Goal: Communication & Community: Answer question/provide support

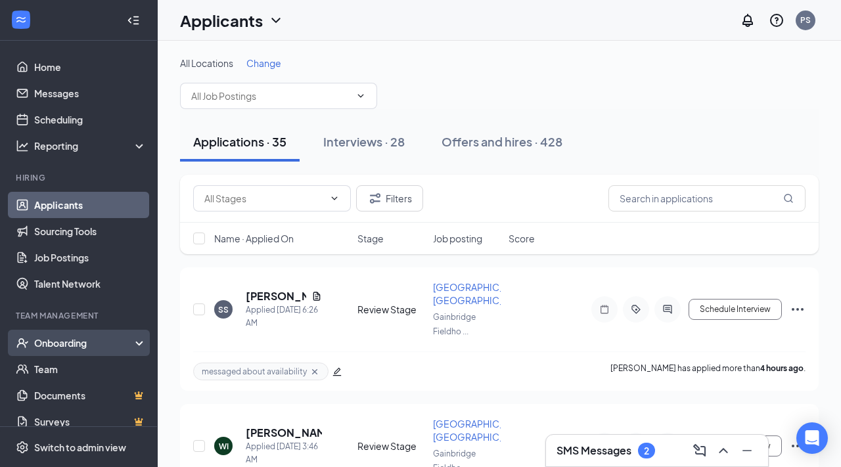
click at [108, 341] on div "Onboarding" at bounding box center [84, 342] width 101 height 13
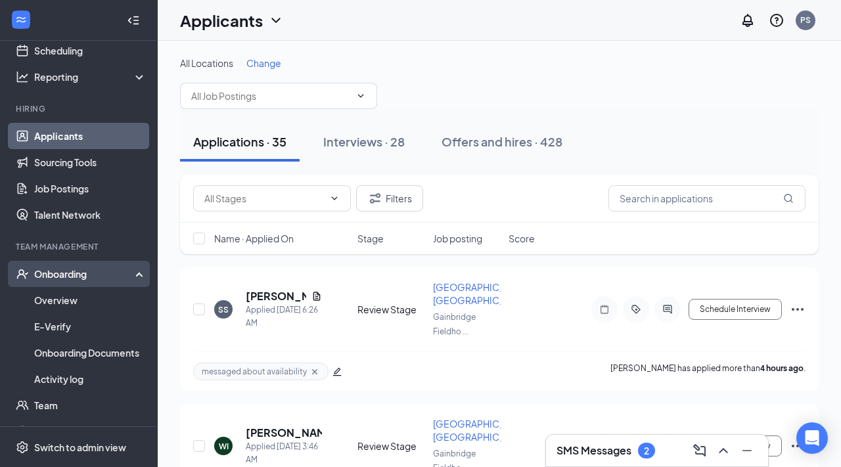
scroll to position [92, 0]
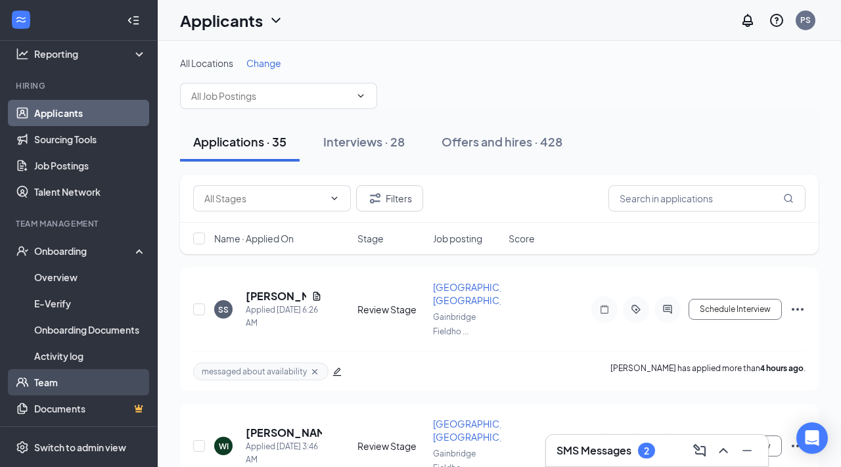
click at [92, 379] on link "Team" at bounding box center [90, 382] width 112 height 26
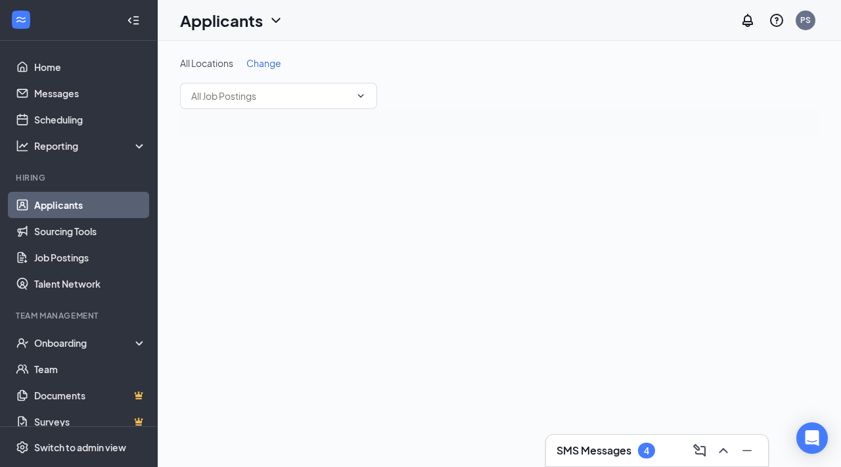
click at [603, 449] on h3 "SMS Messages" at bounding box center [594, 451] width 75 height 14
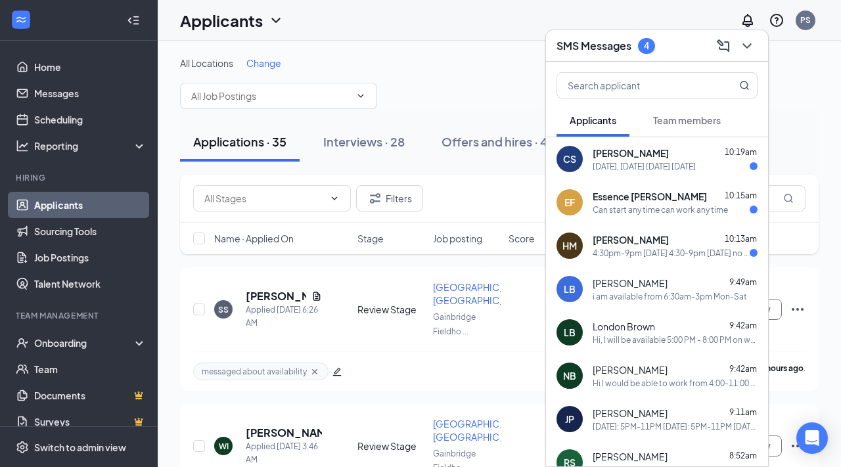
click at [681, 158] on div "[PERSON_NAME] 10:19am" at bounding box center [675, 153] width 165 height 13
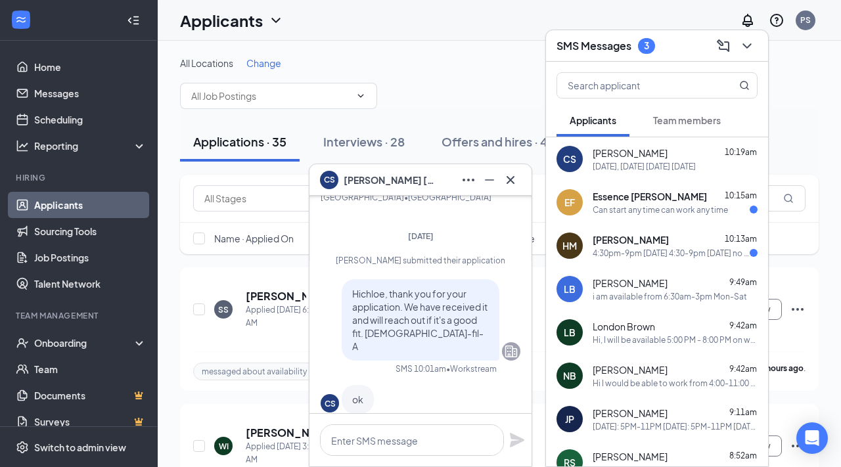
scroll to position [-919, 0]
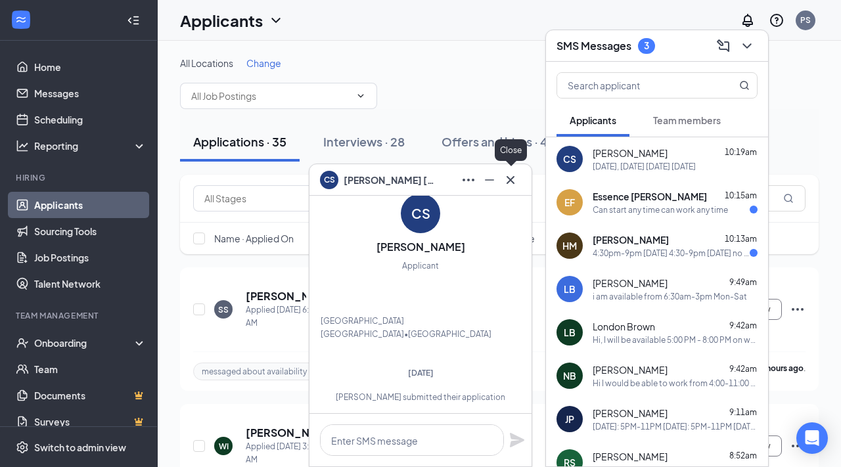
click at [506, 185] on icon "Cross" at bounding box center [511, 180] width 16 height 16
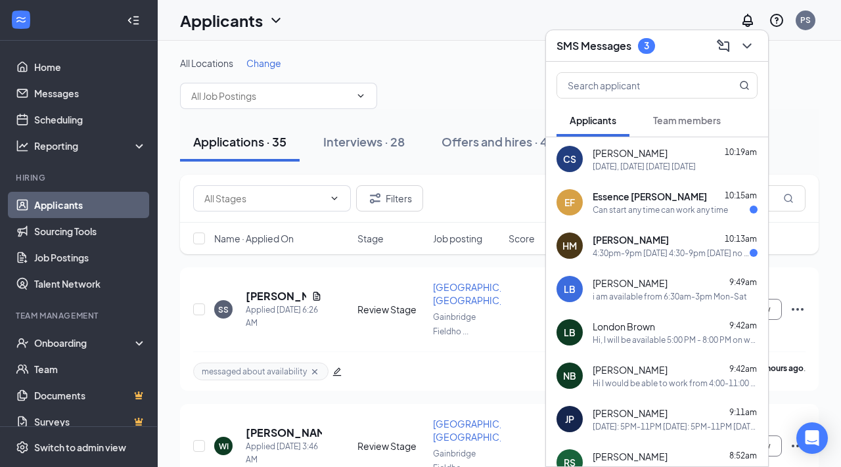
click at [633, 207] on div "Can start any time can work any time" at bounding box center [660, 209] width 135 height 11
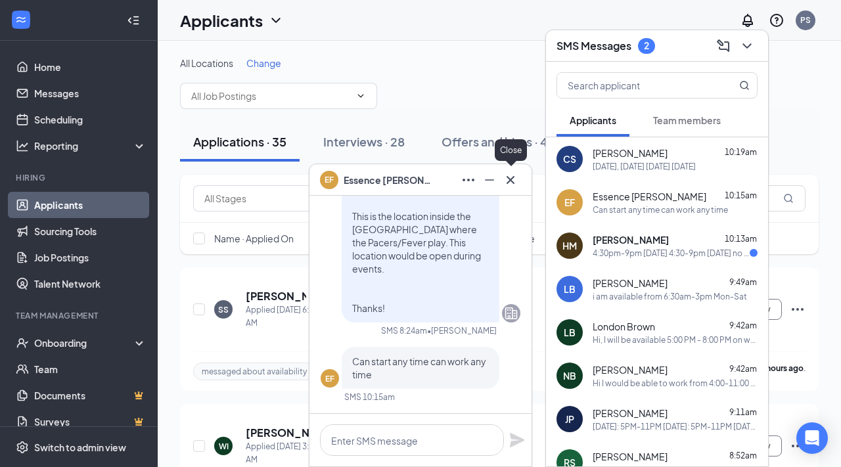
click at [515, 179] on icon "Cross" at bounding box center [511, 180] width 16 height 16
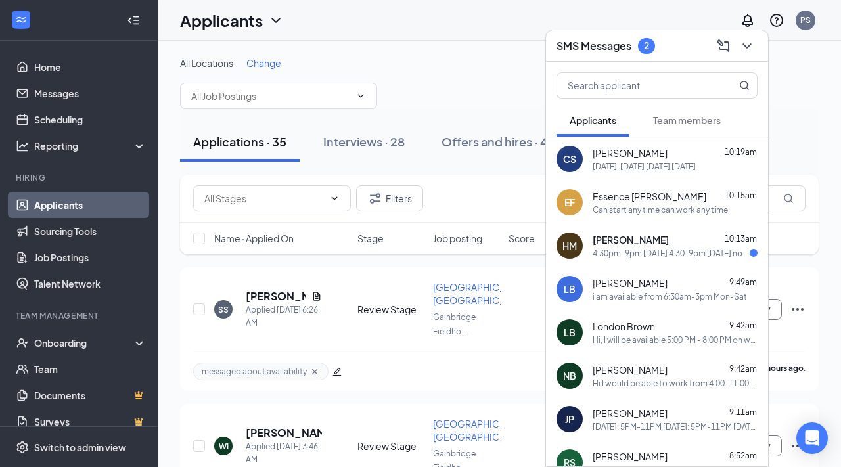
click at [624, 268] on div "LB [PERSON_NAME] 9:49am i am available from 6:30am-3pm Mon-Sat" at bounding box center [657, 288] width 222 height 43
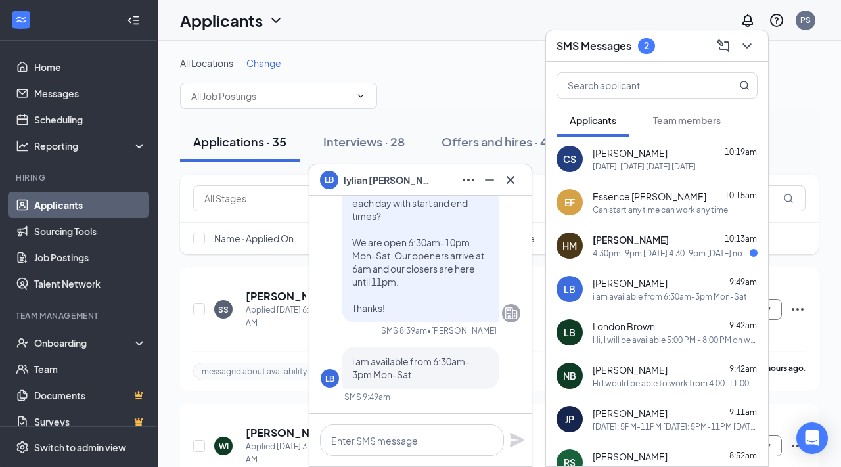
click at [624, 254] on div "4:30pm-9pm [DATE] 4:30-9pm [DATE] no [DATE] [DATE] 4:30-9pm [DATE] 4:30-9 [DATE…" at bounding box center [671, 253] width 157 height 11
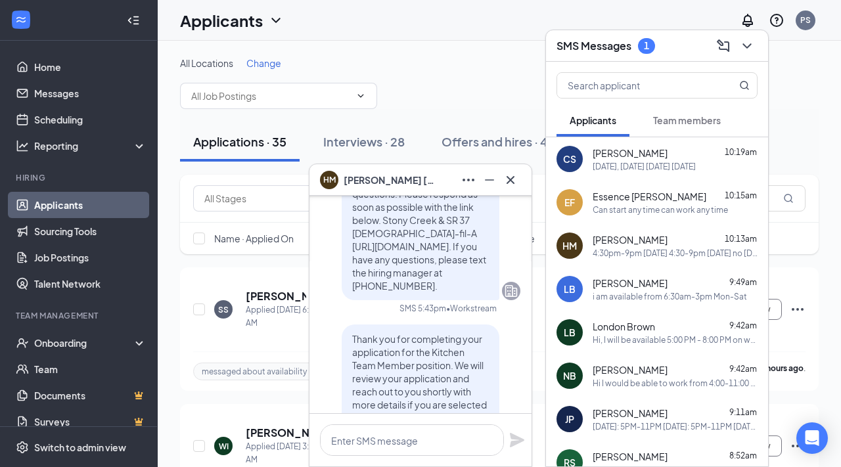
scroll to position [-950, 0]
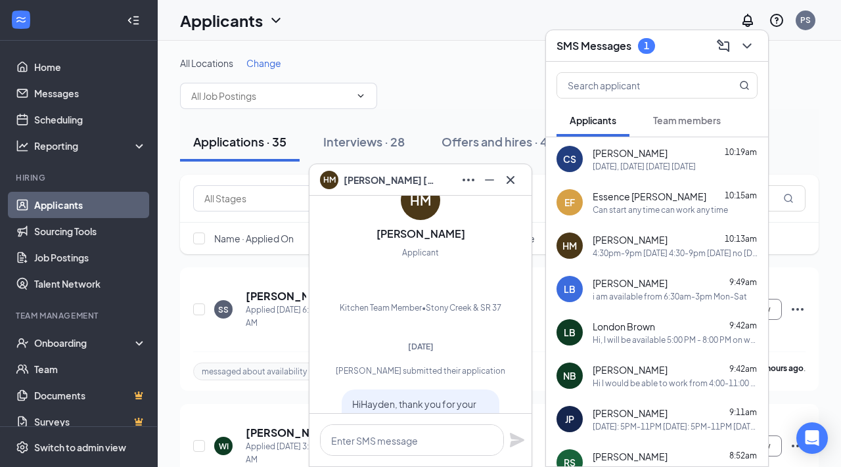
click at [512, 183] on icon "Cross" at bounding box center [511, 180] width 16 height 16
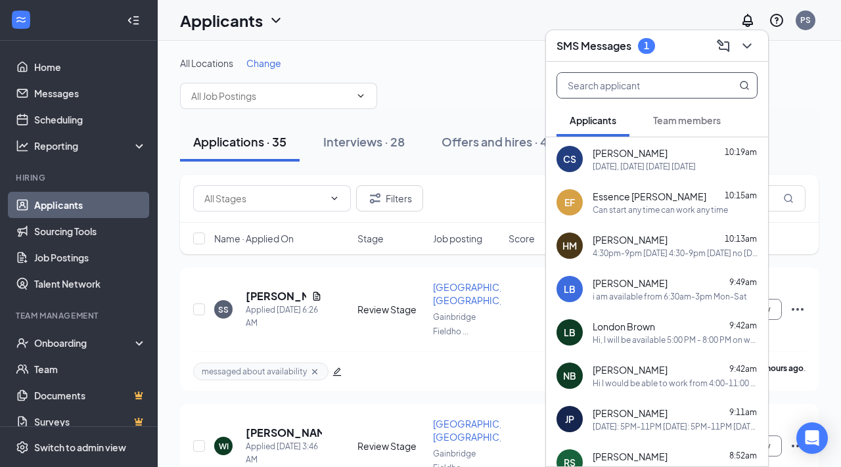
click at [708, 87] on input "text" at bounding box center [635, 85] width 156 height 25
click at [705, 123] on span "Team members" at bounding box center [687, 120] width 68 height 12
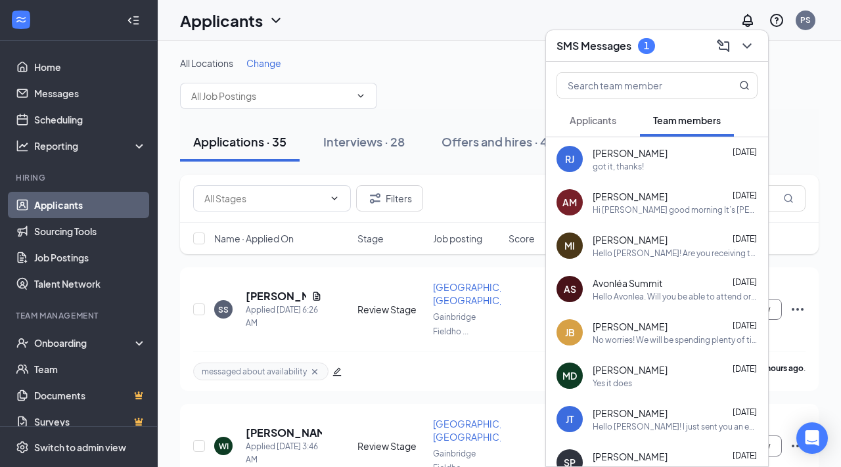
click at [583, 118] on span "Applicants" at bounding box center [593, 120] width 47 height 12
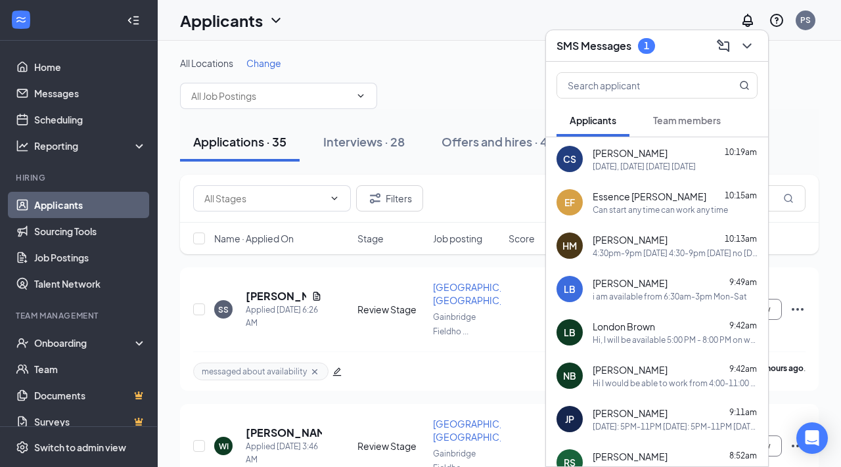
click at [652, 122] on button "Team members" at bounding box center [687, 120] width 94 height 33
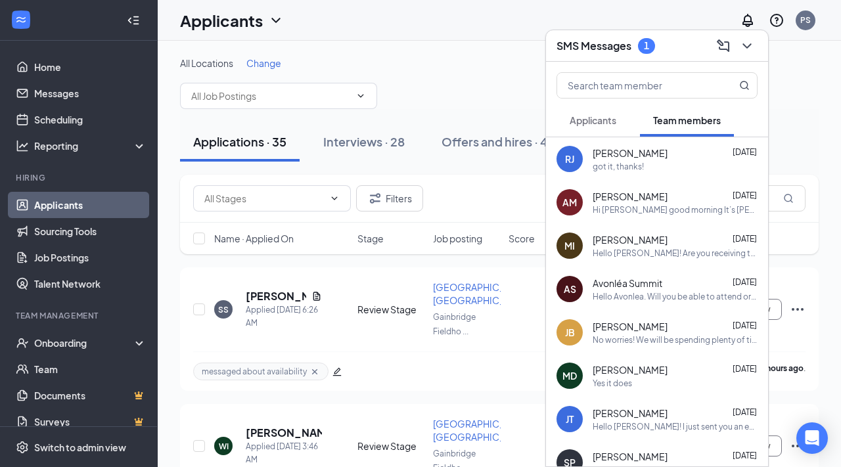
click at [647, 168] on div "got it, thanks!" at bounding box center [675, 166] width 165 height 11
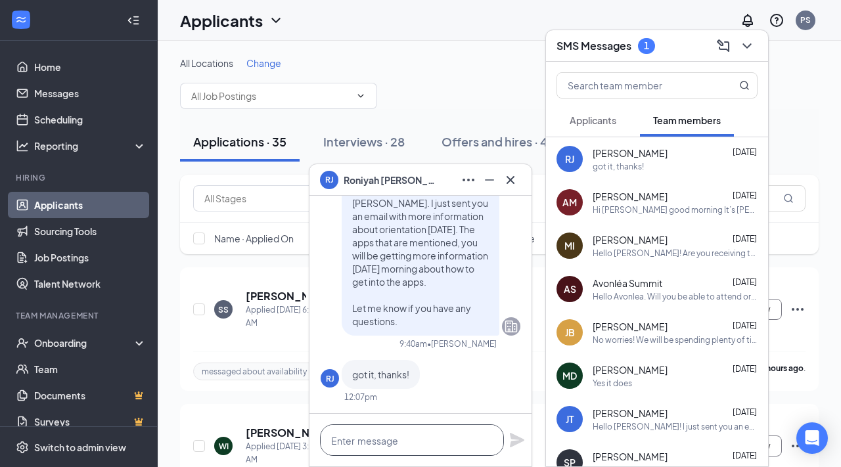
click at [446, 437] on textarea at bounding box center [412, 441] width 184 height 32
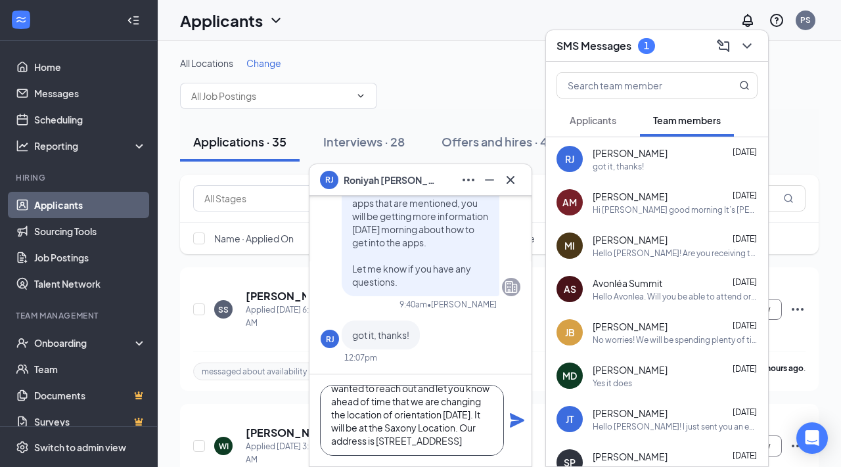
scroll to position [39, 0]
click at [449, 415] on textarea "Good morning [PERSON_NAME]. I wanted to reach out and let you know ahead of tim…" at bounding box center [412, 420] width 184 height 71
type textarea "Good morning [PERSON_NAME]. I wanted to reach out and let you know ahead of tim…"
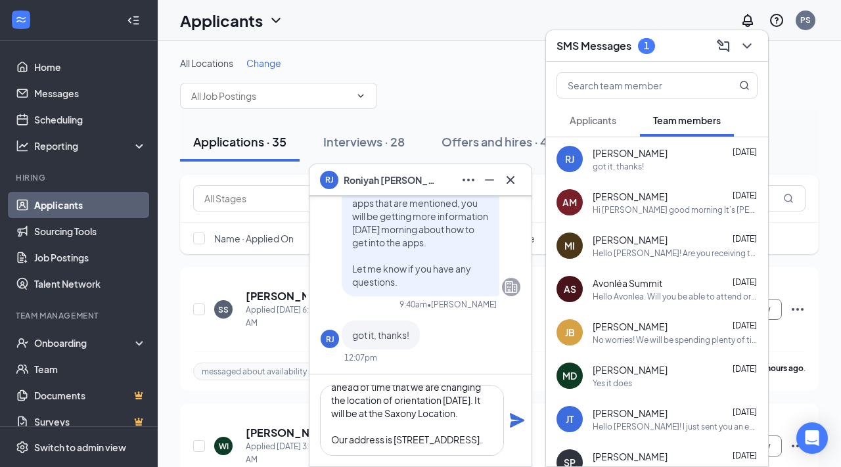
click at [509, 418] on icon "Plane" at bounding box center [517, 421] width 16 height 16
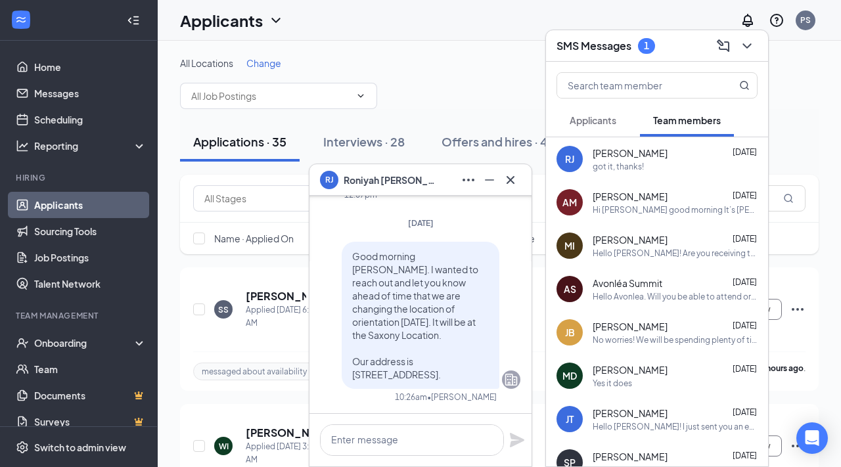
scroll to position [0, 0]
click at [439, 432] on textarea at bounding box center [412, 441] width 184 height 32
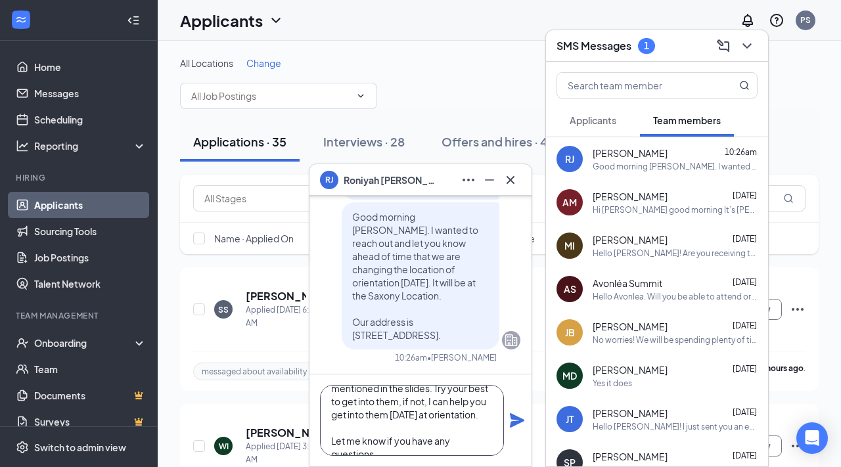
scroll to position [66, 0]
type textarea "You also should have gotten emails this morning with information on how to get …"
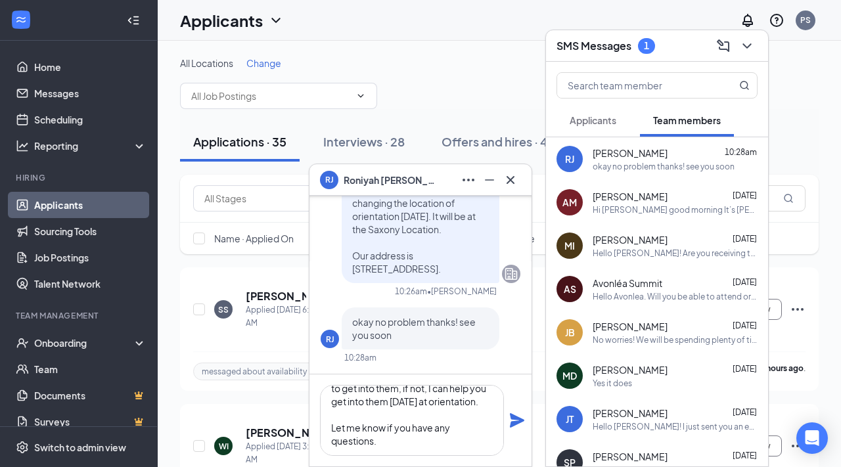
click at [521, 417] on icon "Plane" at bounding box center [517, 421] width 16 height 16
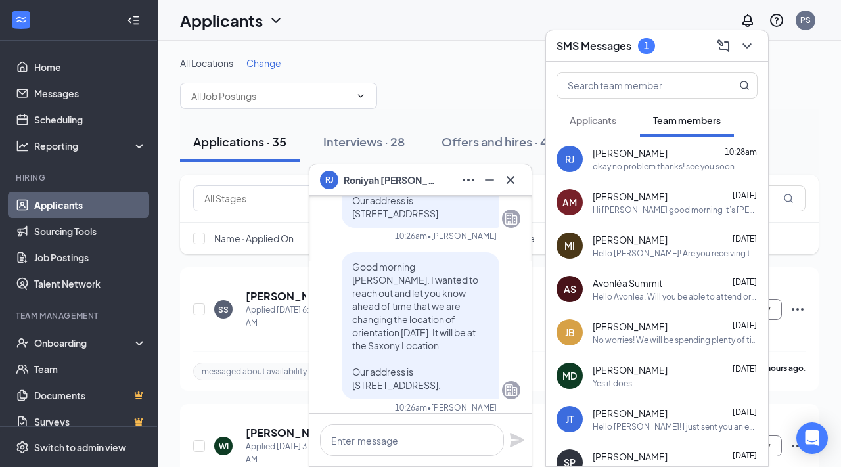
scroll to position [-264, 0]
click at [513, 180] on icon "Cross" at bounding box center [511, 180] width 16 height 16
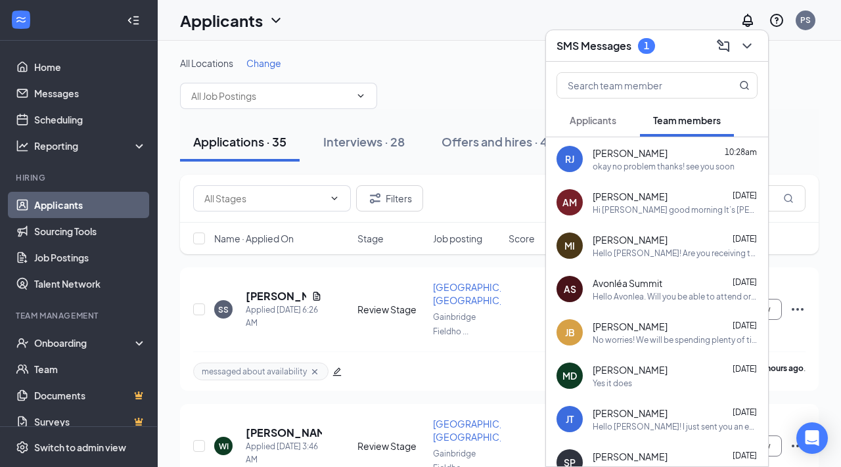
click at [612, 122] on span "Applicants" at bounding box center [593, 120] width 47 height 12
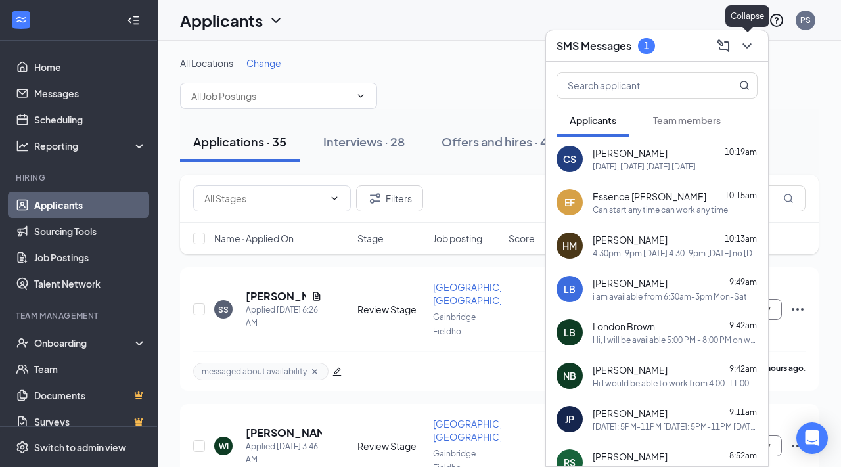
click at [751, 44] on icon "ChevronDown" at bounding box center [747, 46] width 16 height 16
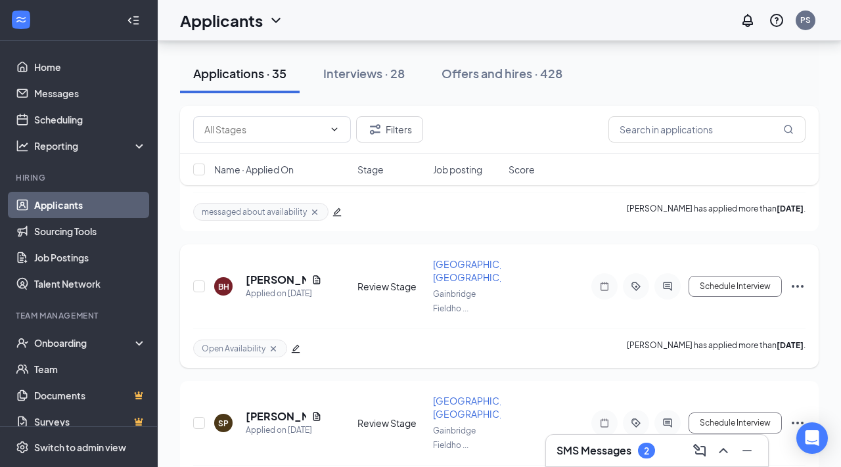
scroll to position [2007, 0]
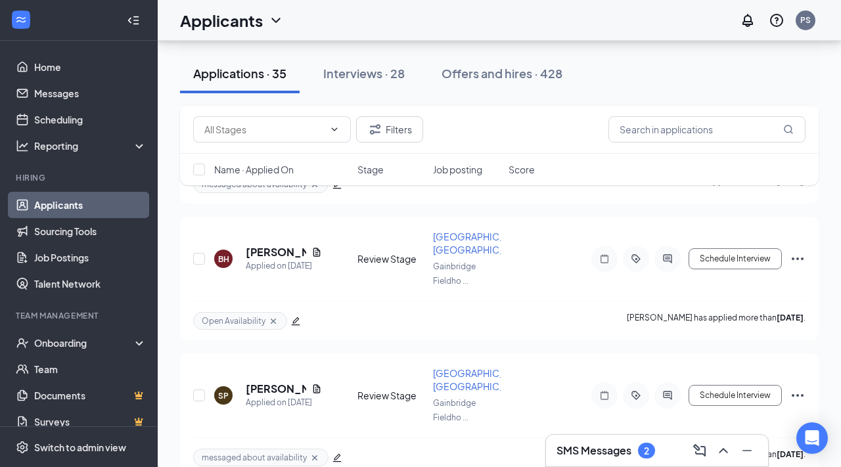
click at [581, 466] on div "SMS Messages 2" at bounding box center [657, 451] width 222 height 32
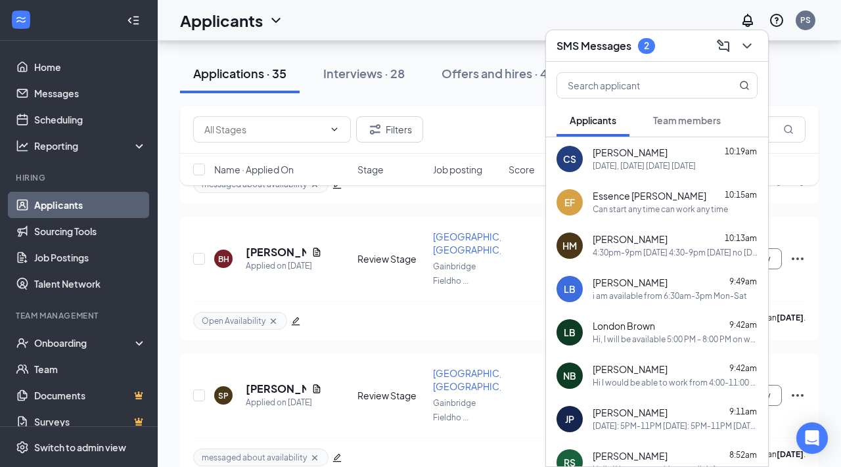
click at [687, 120] on span "Team members" at bounding box center [687, 120] width 68 height 12
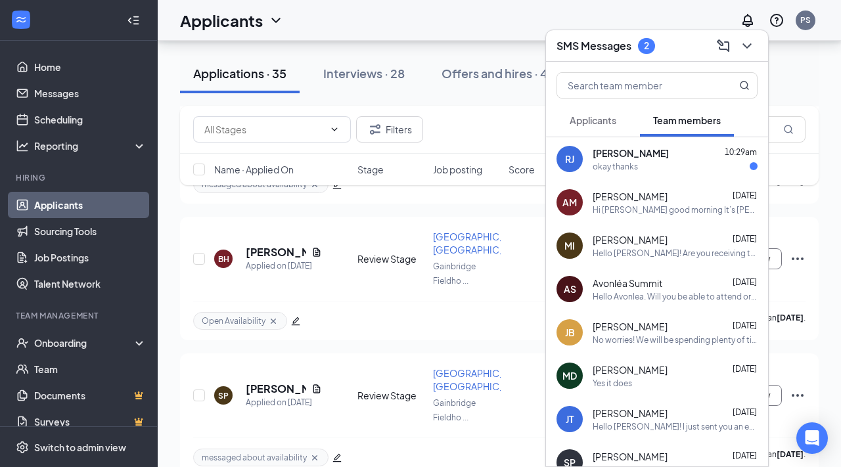
click at [680, 160] on div "[PERSON_NAME] 10:29am okay thanks" at bounding box center [675, 160] width 165 height 26
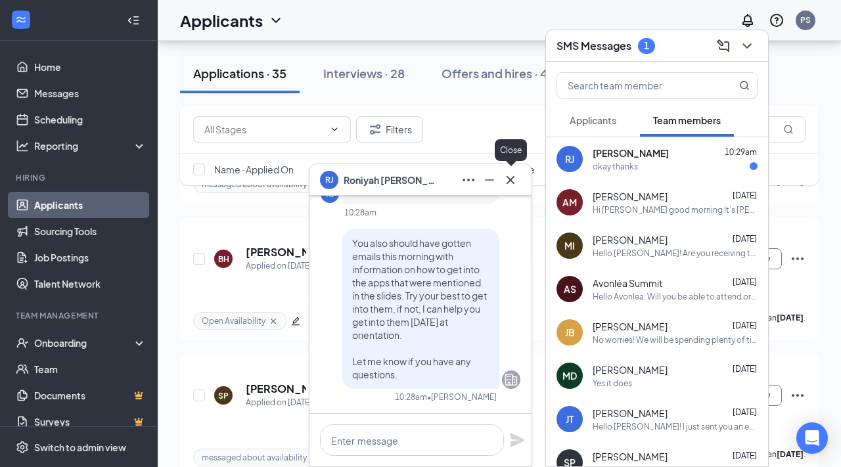
click at [516, 175] on icon "Cross" at bounding box center [511, 180] width 16 height 16
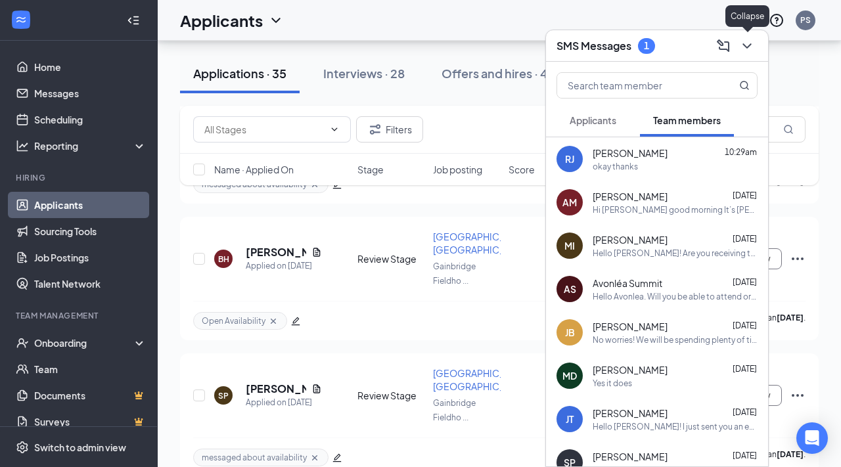
click at [751, 47] on icon "ChevronDown" at bounding box center [747, 46] width 16 height 16
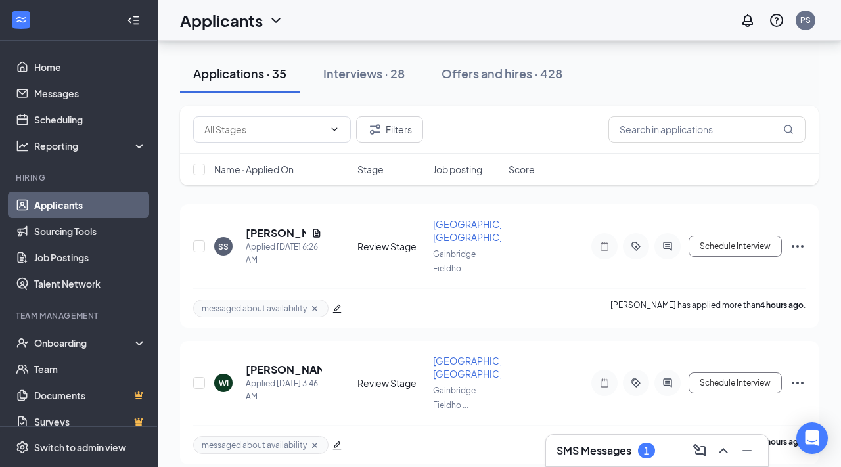
scroll to position [0, 0]
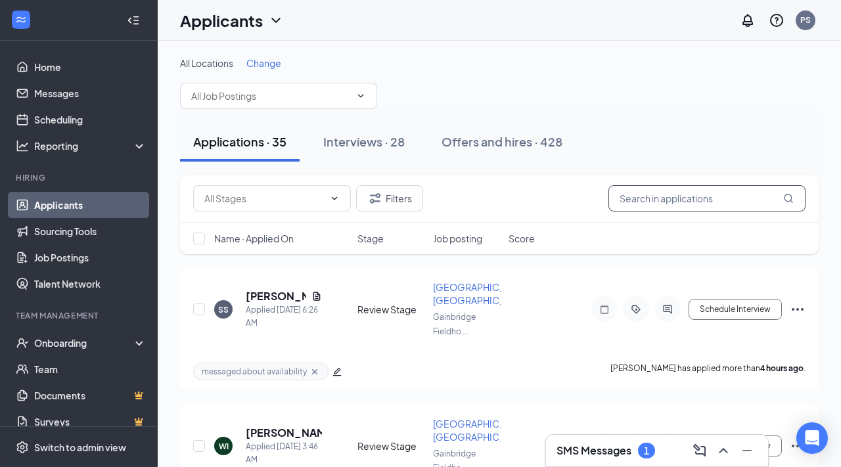
click at [653, 204] on input "text" at bounding box center [707, 198] width 197 height 26
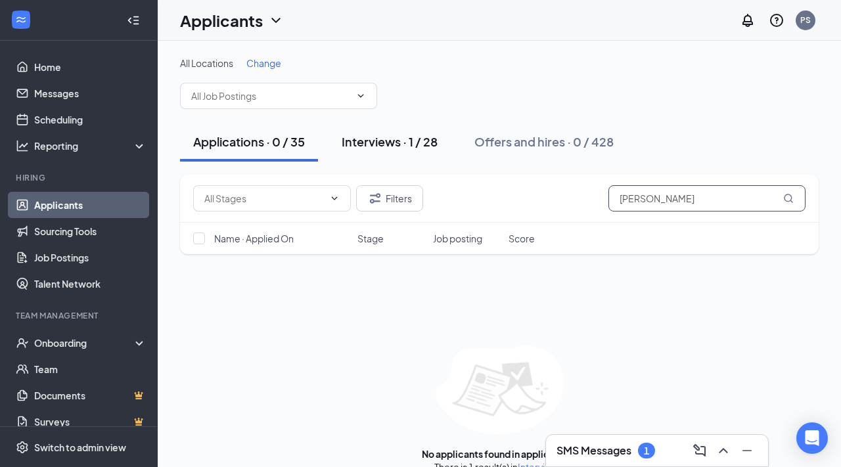
type input "[PERSON_NAME]"
click at [407, 143] on div "Interviews · 1 / 28" at bounding box center [390, 141] width 96 height 16
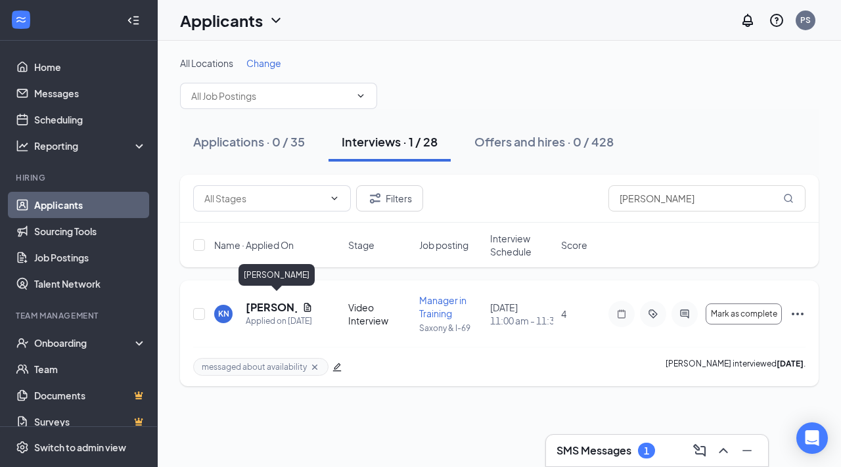
click at [263, 300] on h5 "[PERSON_NAME]" at bounding box center [271, 307] width 51 height 14
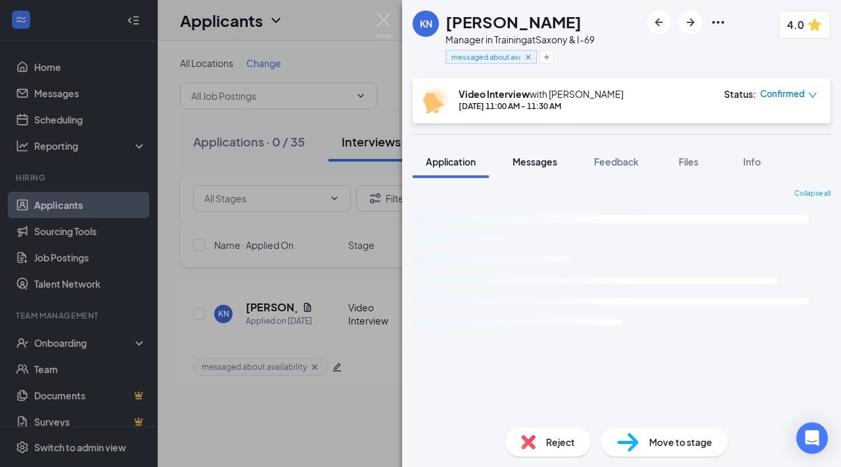
click at [557, 166] on span "Messages" at bounding box center [535, 162] width 45 height 12
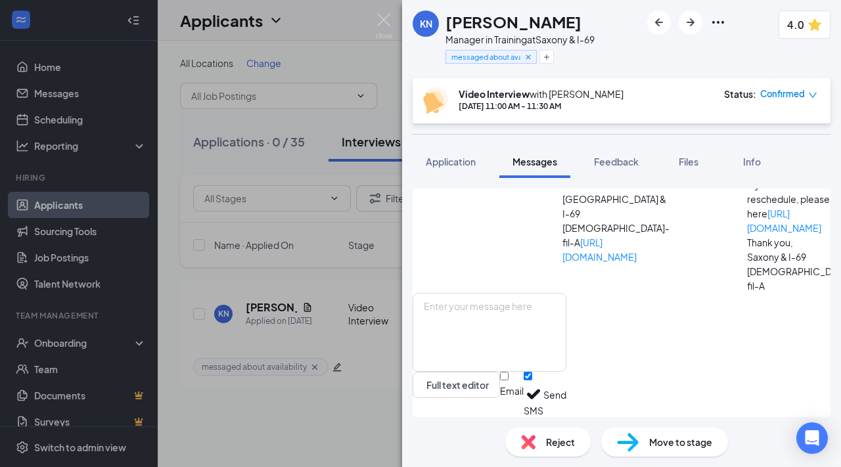
scroll to position [718, 0]
click at [547, 322] on textarea at bounding box center [490, 332] width 154 height 79
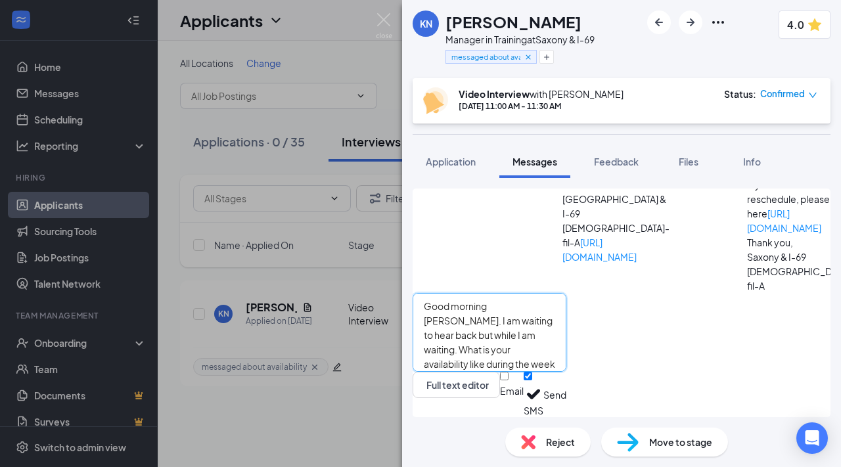
type textarea "Good morning [PERSON_NAME]. I am waiting to hear back but while I am waiting. W…"
click at [567, 388] on button "Send" at bounding box center [555, 394] width 23 height 45
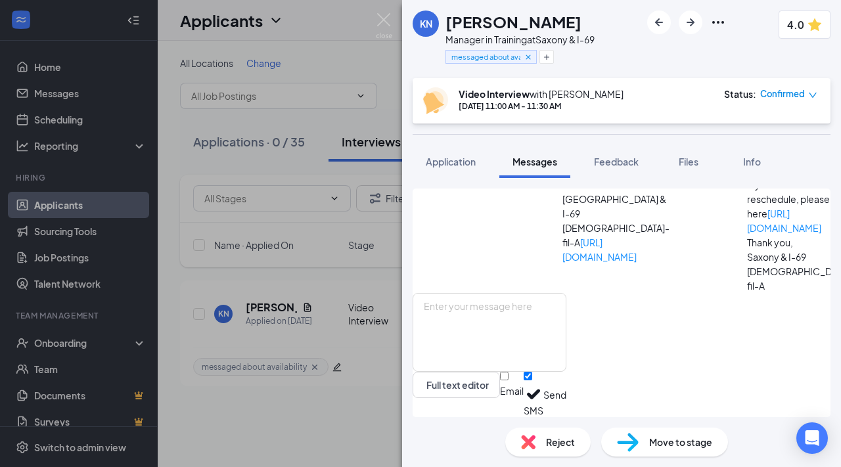
scroll to position [965, 0]
click at [384, 20] on img at bounding box center [384, 26] width 16 height 26
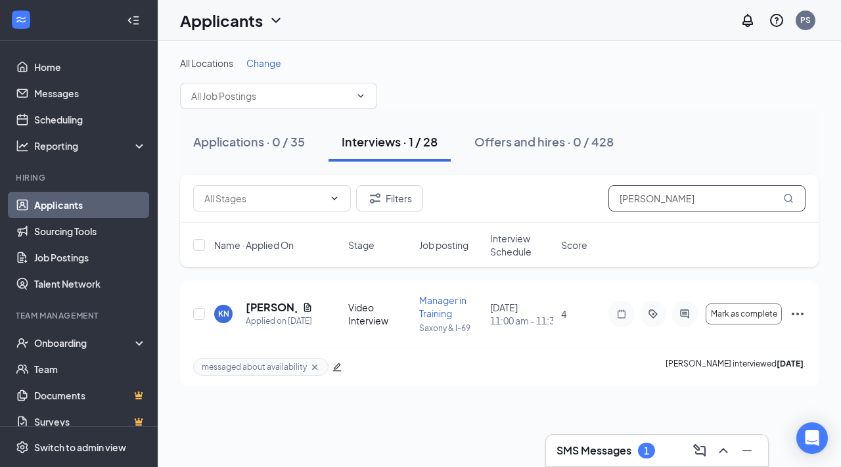
click at [687, 191] on input "[PERSON_NAME]" at bounding box center [707, 198] width 197 height 26
click at [682, 202] on input "[PERSON_NAME]" at bounding box center [707, 198] width 197 height 26
type input "n"
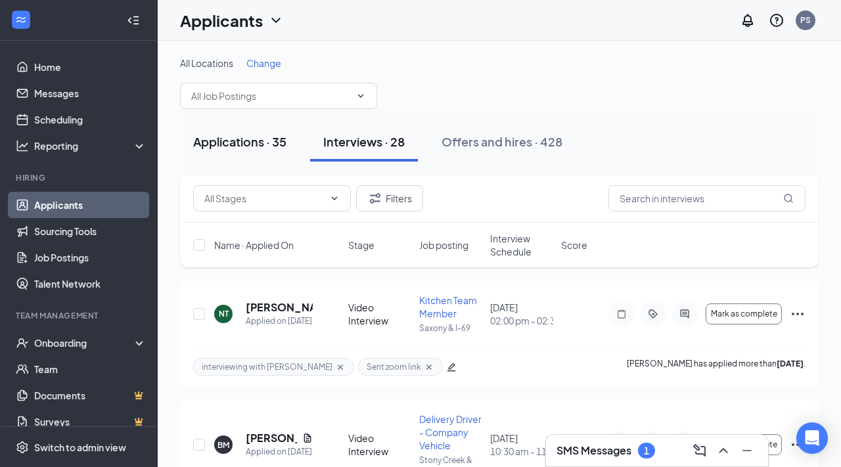
click at [289, 147] on button "Applications · 35" at bounding box center [240, 141] width 120 height 39
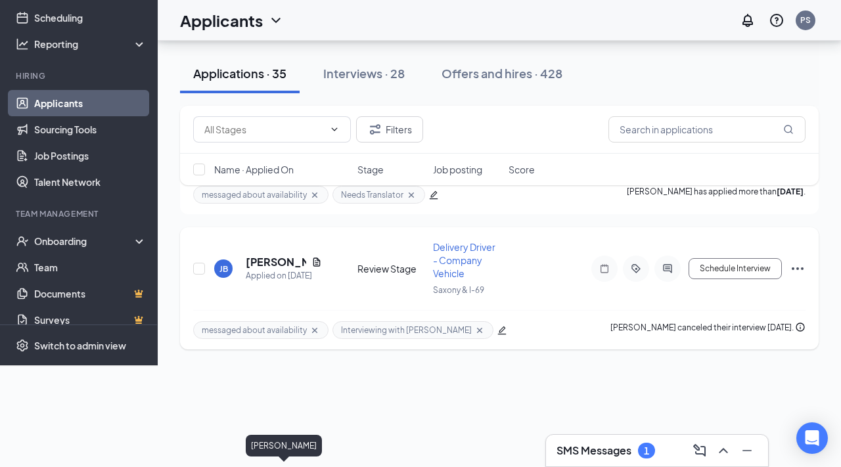
scroll to position [4612, 0]
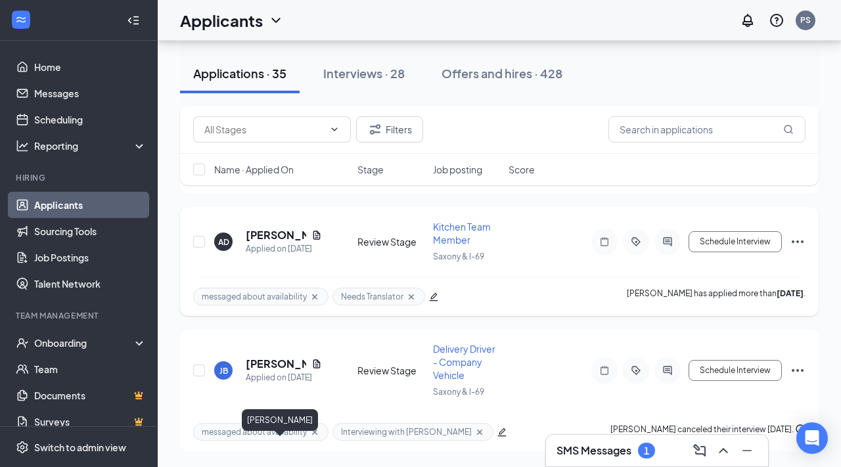
click at [265, 243] on h5 "[PERSON_NAME]" at bounding box center [276, 235] width 60 height 14
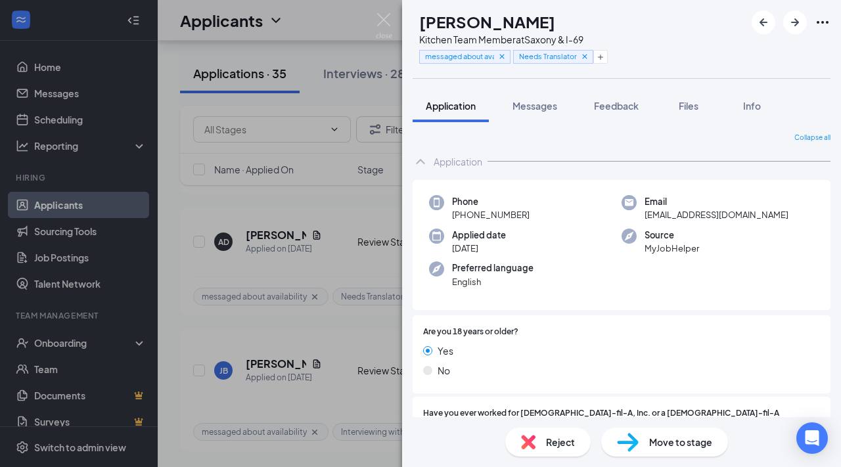
scroll to position [148, 0]
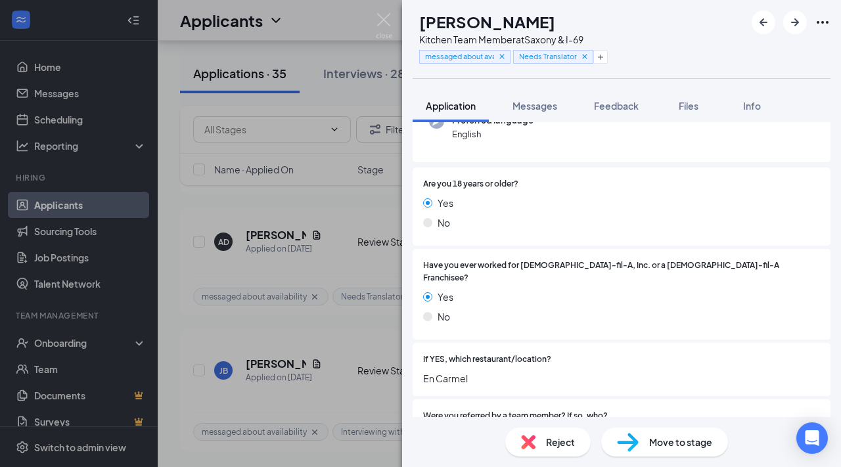
click at [389, 16] on img at bounding box center [384, 26] width 16 height 26
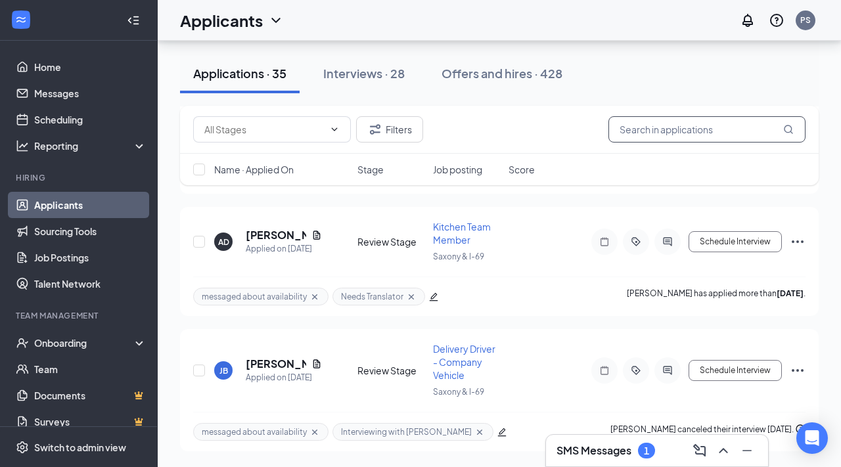
click at [664, 138] on input "text" at bounding box center [707, 129] width 197 height 26
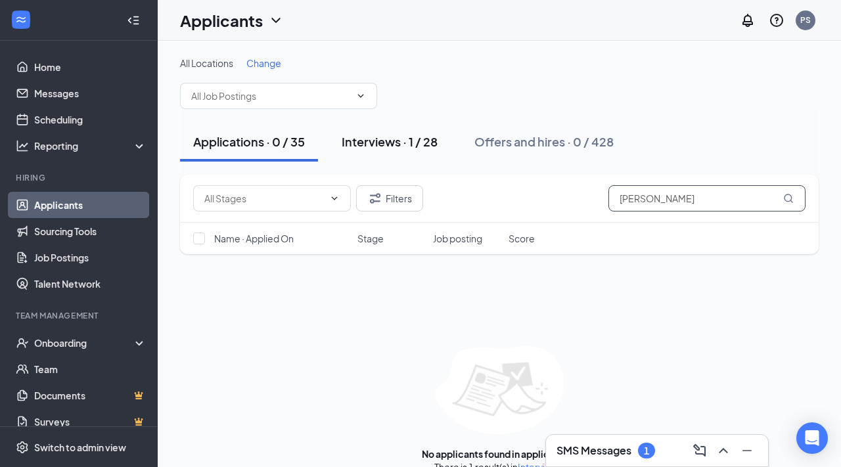
type input "[PERSON_NAME]"
click at [379, 147] on div "Interviews · 1 / 28" at bounding box center [390, 141] width 96 height 16
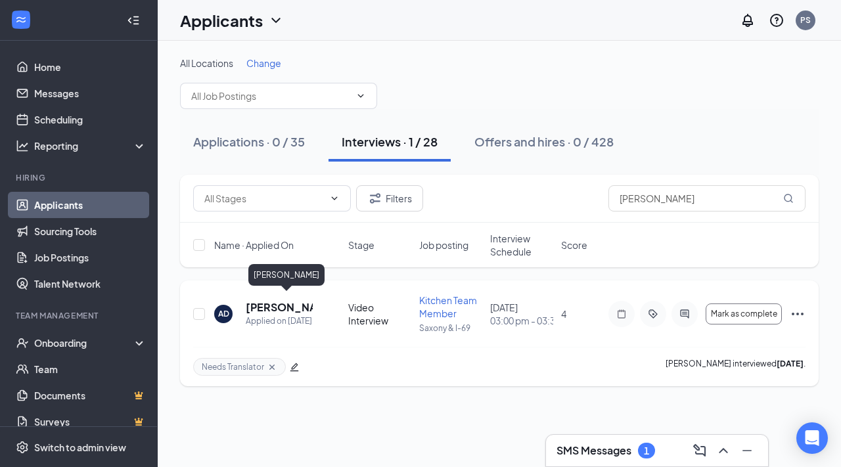
click at [287, 300] on h5 "[PERSON_NAME]" at bounding box center [279, 307] width 67 height 14
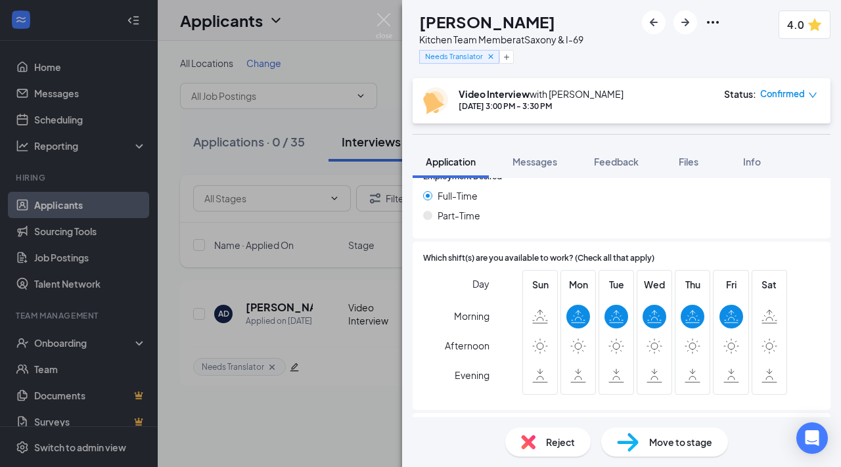
scroll to position [900, 0]
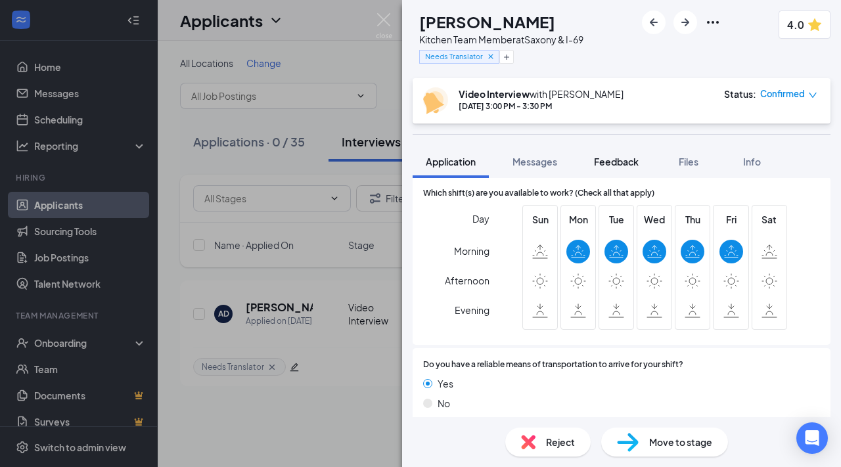
click at [609, 170] on button "Feedback" at bounding box center [616, 161] width 71 height 33
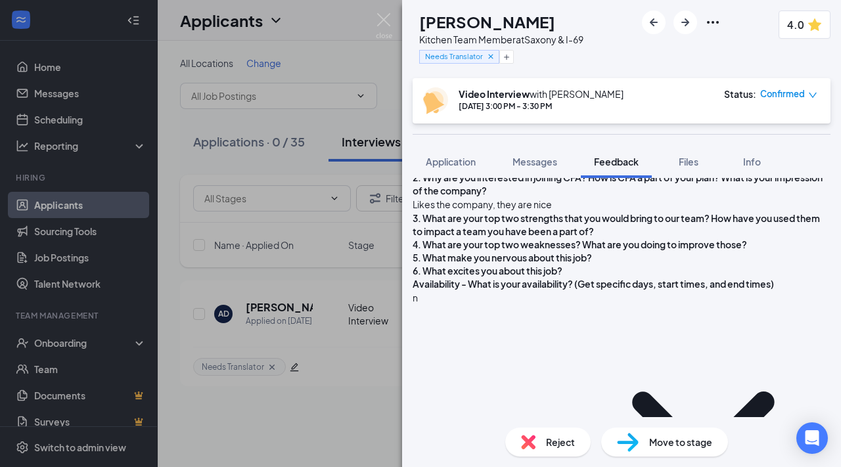
scroll to position [354, 0]
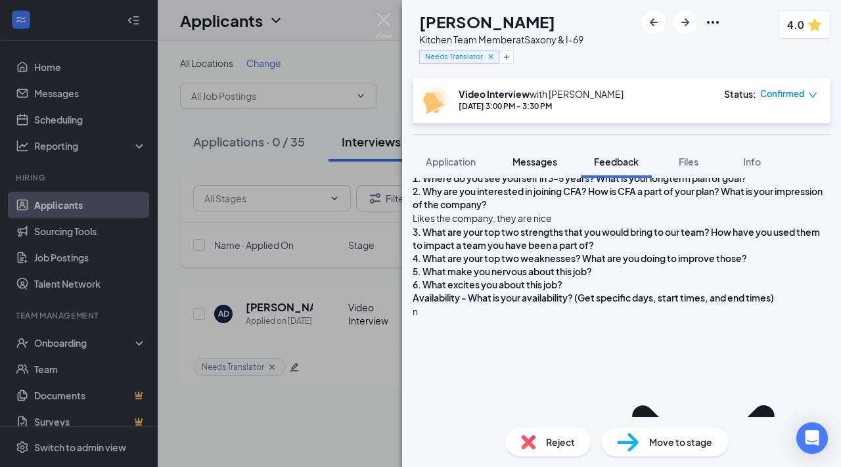
click at [534, 162] on span "Messages" at bounding box center [535, 162] width 45 height 12
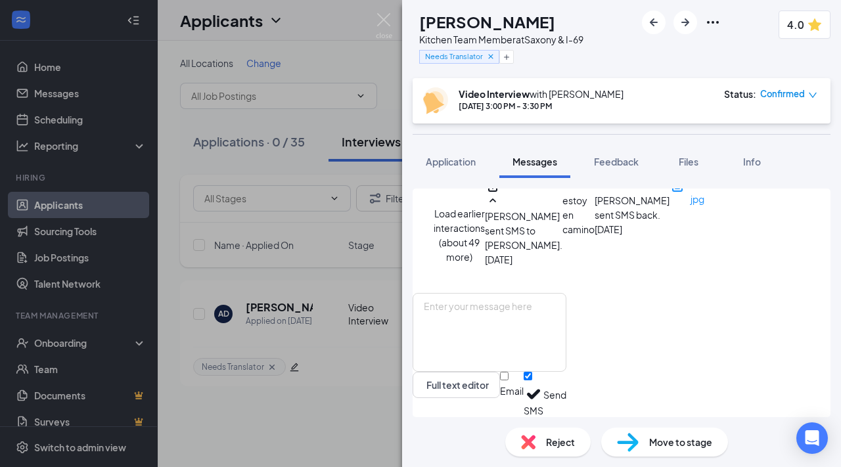
scroll to position [842, 0]
click at [624, 147] on button "Feedback" at bounding box center [616, 161] width 71 height 33
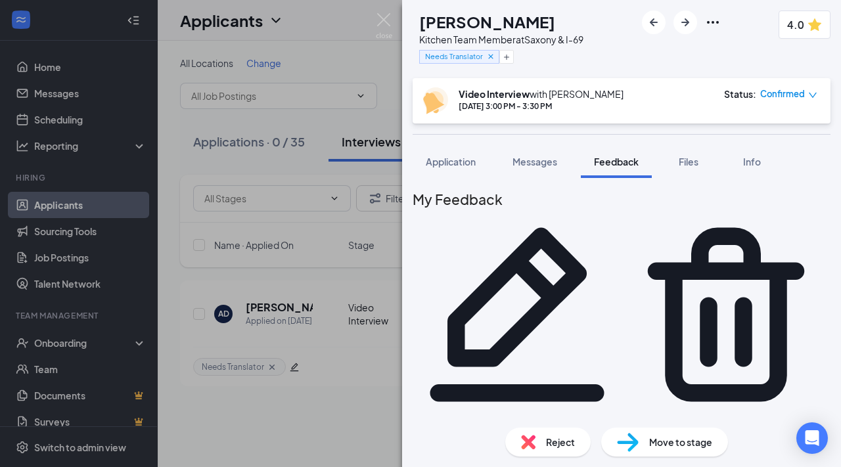
click at [605, 227] on icon "Pencil" at bounding box center [517, 314] width 174 height 174
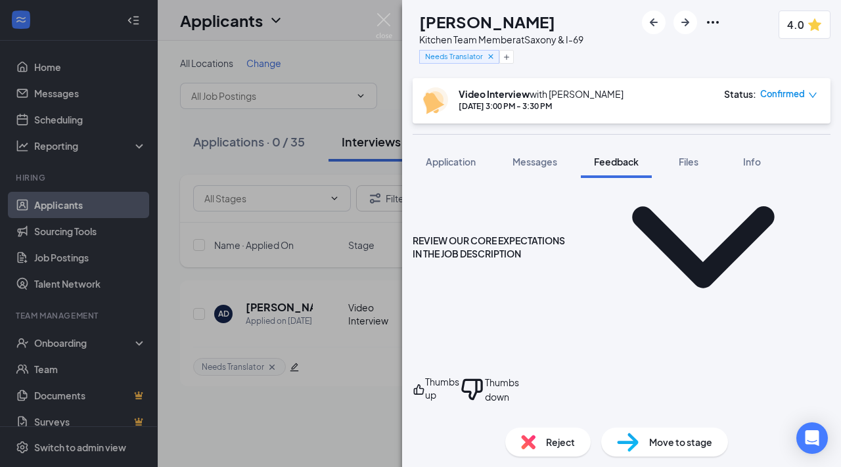
scroll to position [937, 0]
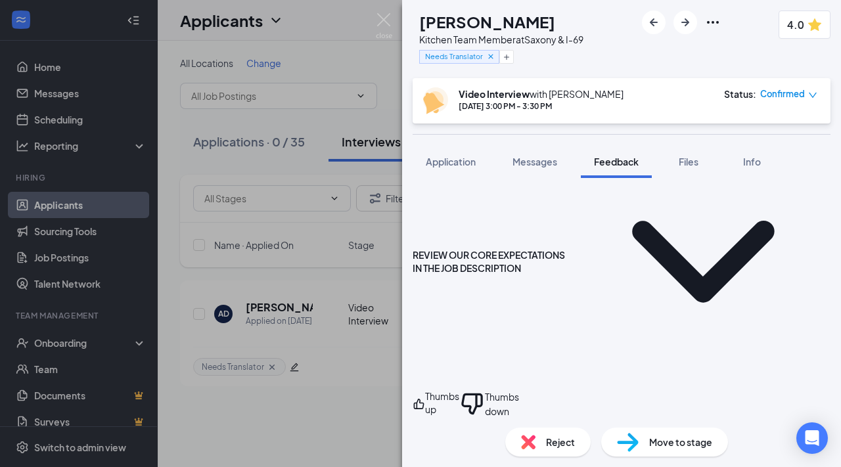
click at [522, 134] on textarea "n" at bounding box center [622, 102] width 418 height 64
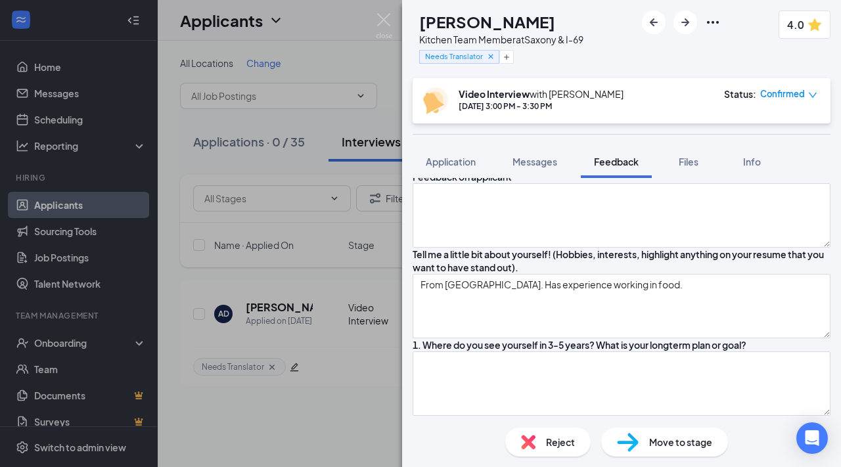
scroll to position [0, 0]
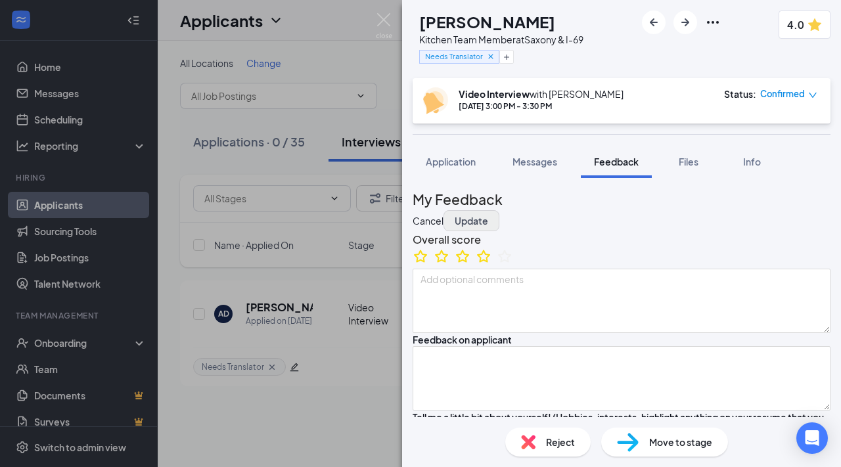
type textarea "Mon-Fri: morning"
click at [499, 210] on button "Update" at bounding box center [472, 220] width 56 height 21
